Goal: Information Seeking & Learning: Learn about a topic

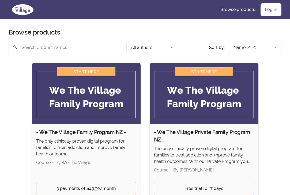
click at [271, 12] on link "Log in" at bounding box center [270, 9] width 21 height 13
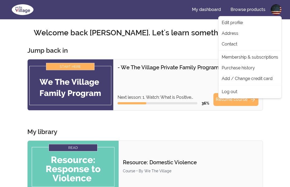
click at [256, 58] on link "Membership & subscriptions" at bounding box center [249, 57] width 61 height 11
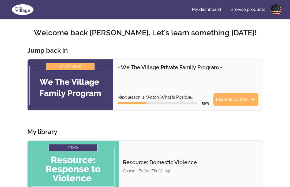
scroll to position [5, 0]
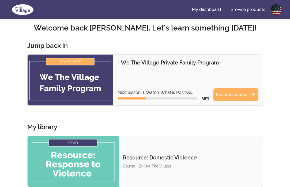
click at [70, 74] on img at bounding box center [71, 80] width 86 height 51
click at [73, 62] on img at bounding box center [71, 80] width 86 height 51
click at [163, 83] on div "- We The Village Private Family Program - Next lesson: 1. Watch: What is Positi…" at bounding box center [187, 80] width 141 height 42
click at [238, 98] on link "Resume course arrow_forward" at bounding box center [235, 94] width 45 height 13
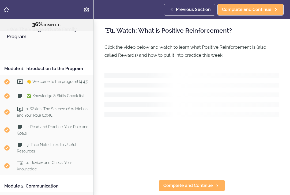
scroll to position [416, 0]
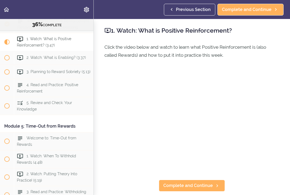
click at [52, 39] on span "1. Watch: What is Positive Reinforcement? (3:47)" at bounding box center [44, 42] width 54 height 10
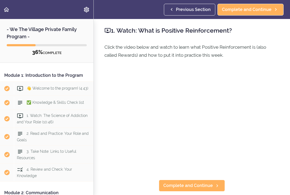
scroll to position [0, 0]
click at [44, 89] on span "👋 Welcome to the program! (4:43)" at bounding box center [57, 88] width 62 height 4
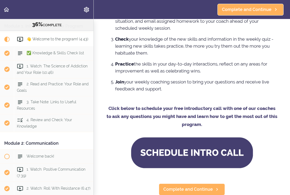
scroll to position [419, 0]
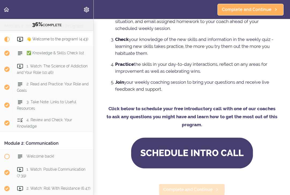
click at [211, 191] on span "Complete and Continue" at bounding box center [187, 189] width 49 height 6
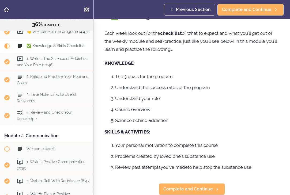
scroll to position [14, 0]
click at [192, 190] on span "Complete and Continue" at bounding box center [187, 189] width 49 height 6
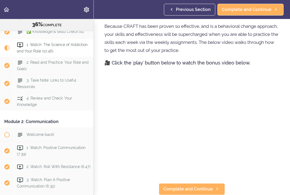
scroll to position [256, 0]
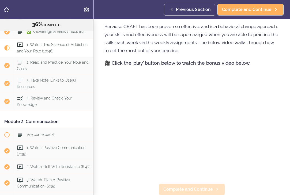
click at [183, 189] on span "Complete and Continue" at bounding box center [187, 189] width 49 height 6
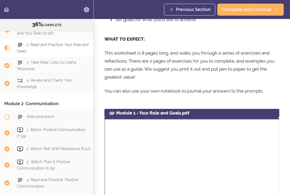
scroll to position [160, 0]
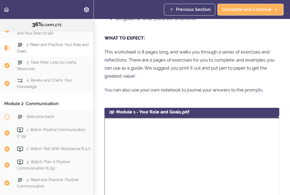
click at [111, 112] on use at bounding box center [111, 112] width 5 height 3
